Goal: Transaction & Acquisition: Book appointment/travel/reservation

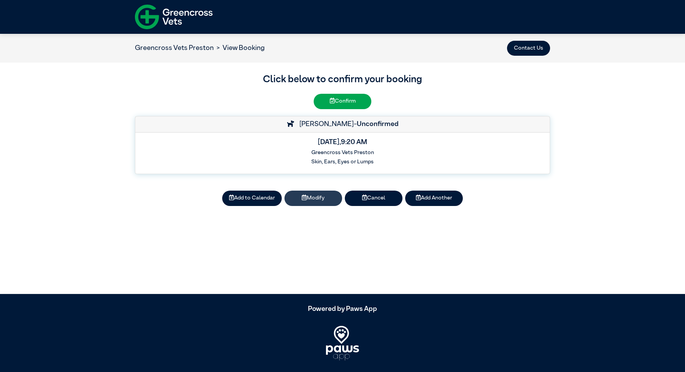
click at [305, 198] on icon at bounding box center [304, 197] width 5 height 5
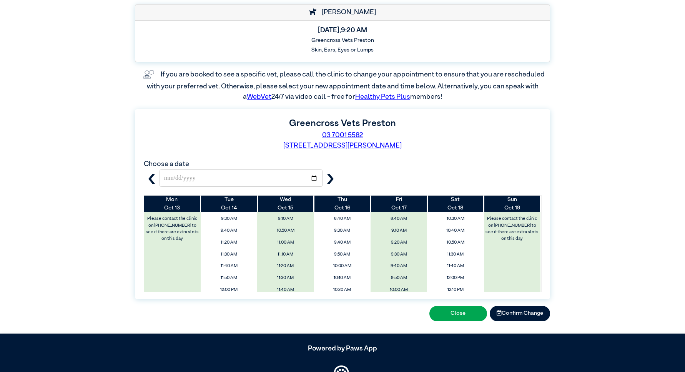
scroll to position [98, 0]
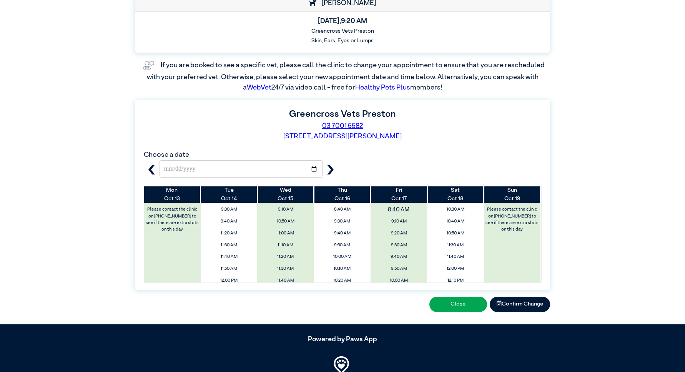
click at [395, 212] on span "8:40 AM" at bounding box center [398, 209] width 67 height 13
click at [402, 208] on span "8:40 AM" at bounding box center [398, 209] width 67 height 13
click at [502, 301] on button "Confirm Change" at bounding box center [520, 304] width 60 height 15
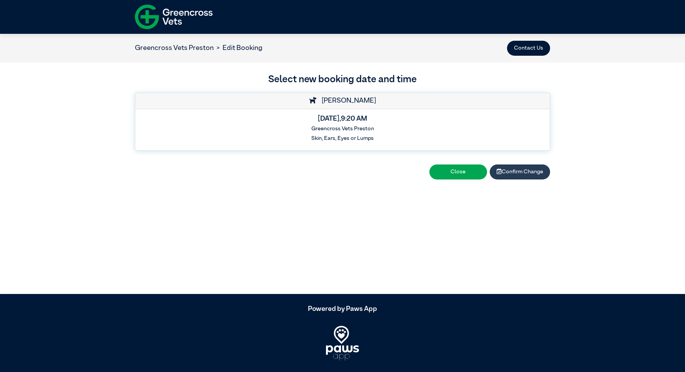
scroll to position [0, 0]
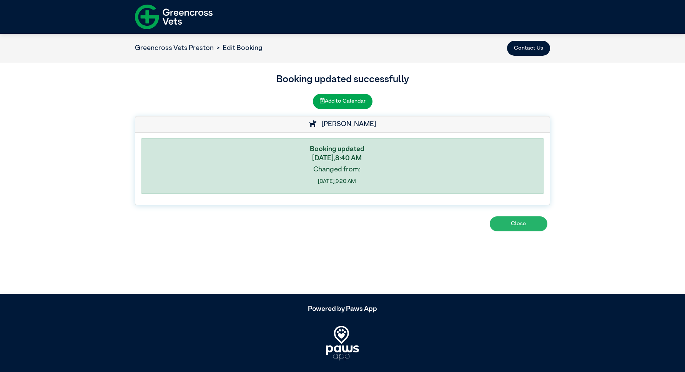
click at [531, 227] on button "Close" at bounding box center [519, 223] width 58 height 15
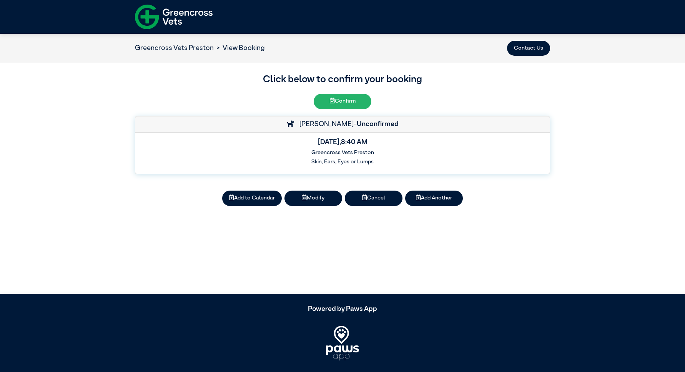
click at [340, 103] on button "Confirm" at bounding box center [343, 101] width 58 height 15
